Goal: Information Seeking & Learning: Learn about a topic

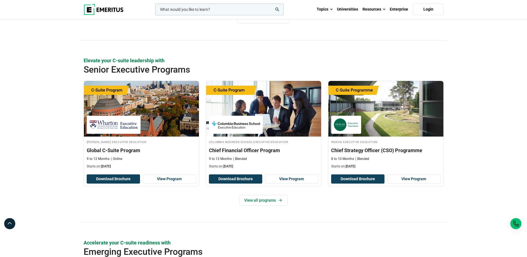
scroll to position [278, 0]
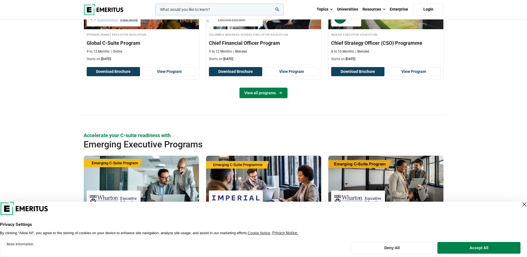
click at [258, 94] on link "View all programs" at bounding box center [263, 92] width 48 height 11
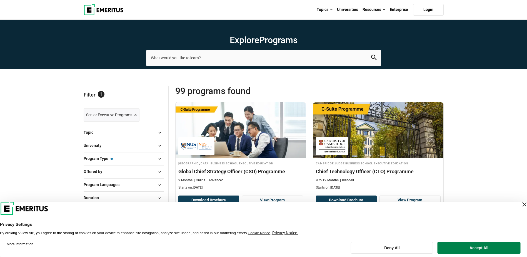
click at [121, 146] on button "University" at bounding box center [124, 145] width 80 height 8
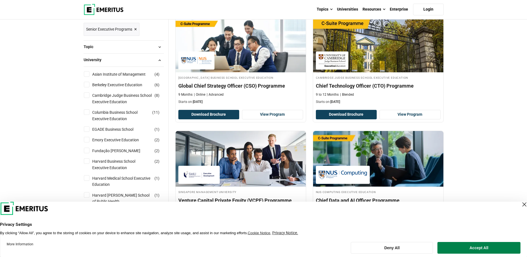
scroll to position [56, 0]
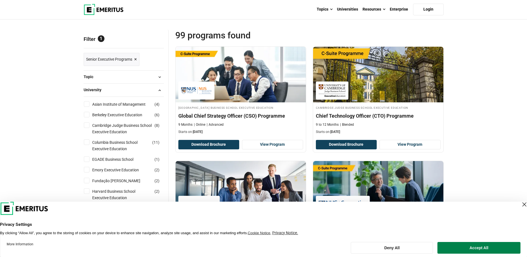
click at [87, 105] on input "Asian Institute of Management ( 4 )" at bounding box center [87, 104] width 6 height 6
checkbox input "true"
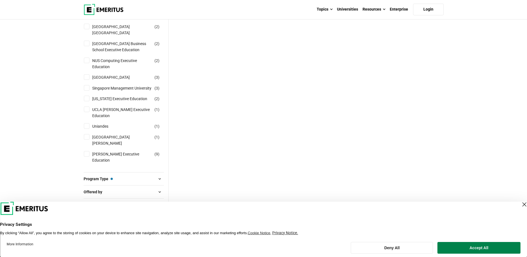
scroll to position [472, 0]
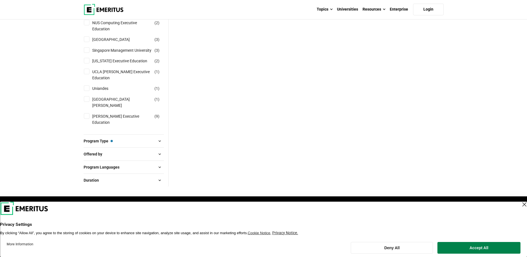
click at [119, 137] on button "Program Type — Senior Executive Programs" at bounding box center [124, 141] width 80 height 8
click at [115, 137] on button "Program Type — Senior Executive Programs" at bounding box center [124, 141] width 80 height 8
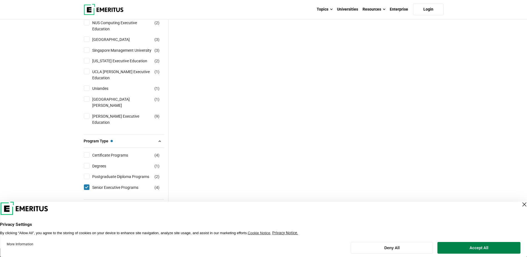
click at [88, 184] on input "Senior Executive Programs ( 4 )" at bounding box center [87, 187] width 6 height 6
checkbox input "false"
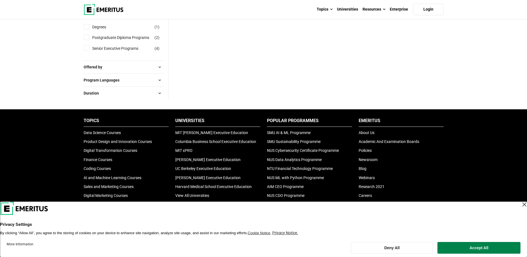
scroll to position [589, 0]
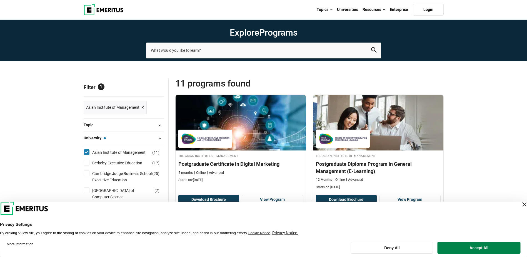
scroll to position [111, 0]
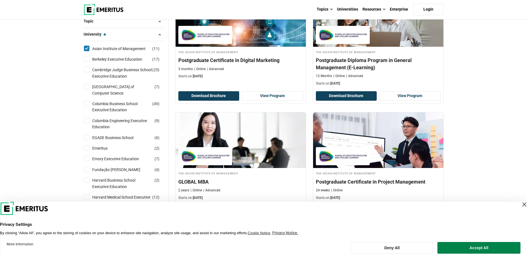
click at [87, 48] on input "Asian Institute of Management ( 11 )" at bounding box center [87, 49] width 6 height 6
checkbox input "false"
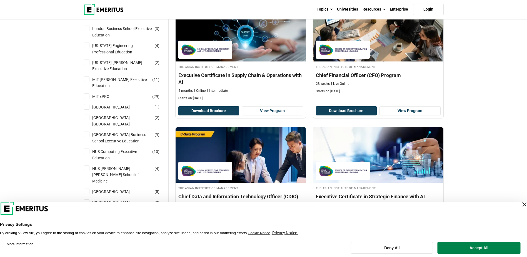
scroll to position [586, 0]
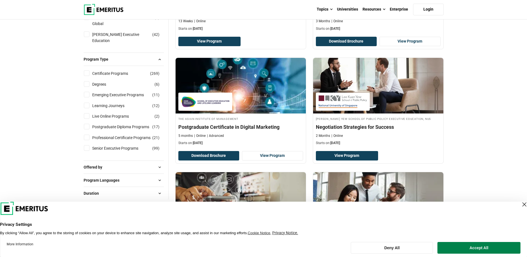
scroll to position [750, 0]
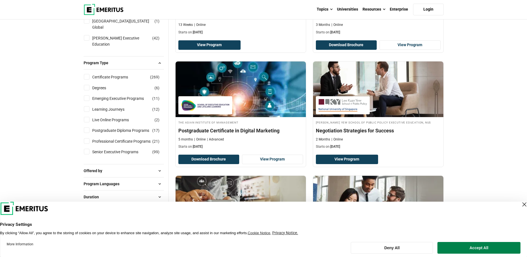
click at [91, 85] on label "Degrees ( 6 )" at bounding box center [104, 88] width 28 height 6
click at [89, 85] on input "Degrees ( 6 )" at bounding box center [87, 88] width 6 height 6
checkbox input "true"
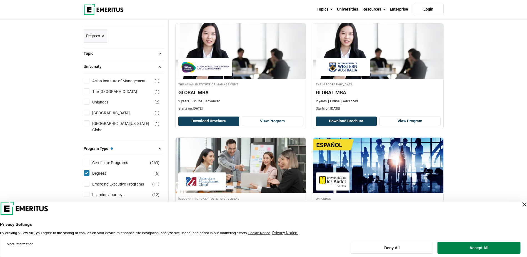
scroll to position [111, 0]
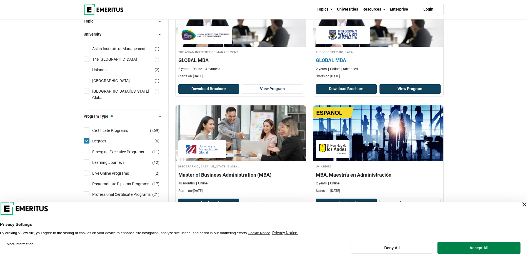
click at [417, 86] on link "View Program" at bounding box center [409, 88] width 61 height 9
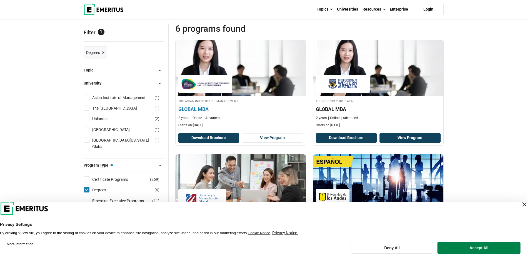
scroll to position [0, 0]
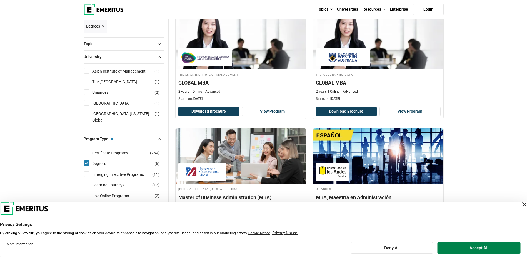
scroll to position [111, 0]
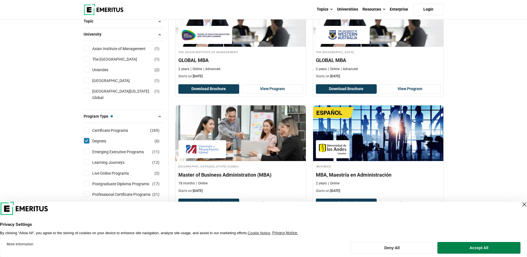
drag, startPoint x: 86, startPoint y: 148, endPoint x: 71, endPoint y: 153, distance: 16.5
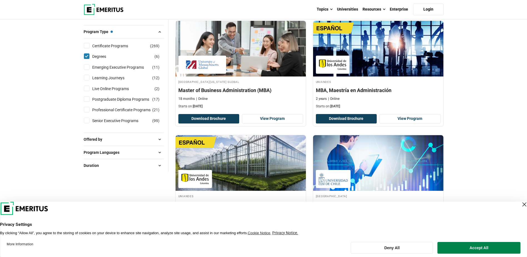
scroll to position [167, 0]
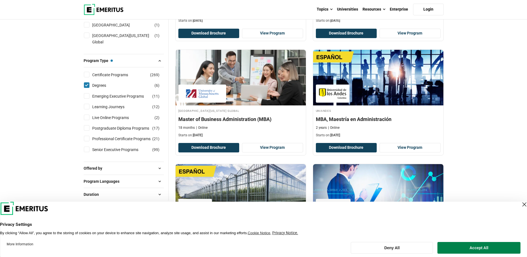
click at [86, 88] on input "Degrees ( 6 )" at bounding box center [87, 85] width 6 height 6
checkbox input "false"
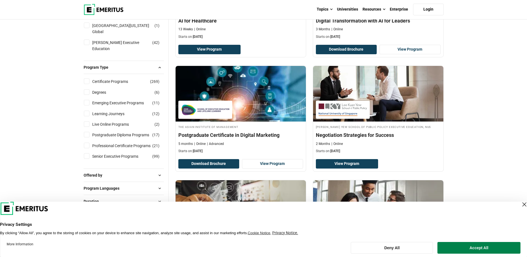
scroll to position [750, 0]
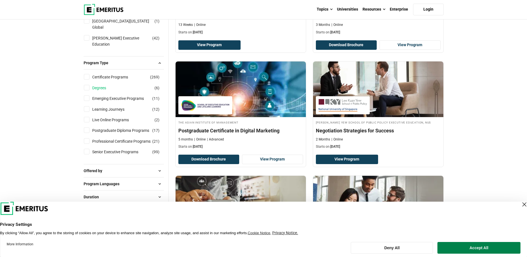
click at [104, 85] on link "Degrees" at bounding box center [104, 88] width 25 height 6
checkbox input "true"
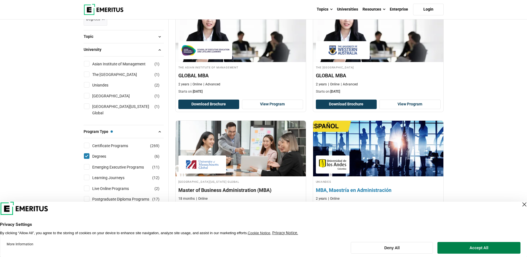
scroll to position [83, 0]
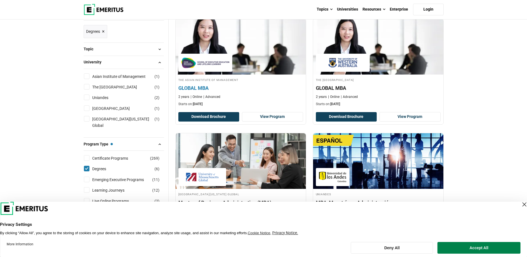
click at [205, 89] on h4 "GLOBAL MBA" at bounding box center [240, 87] width 125 height 7
